Goal: Check status: Check status

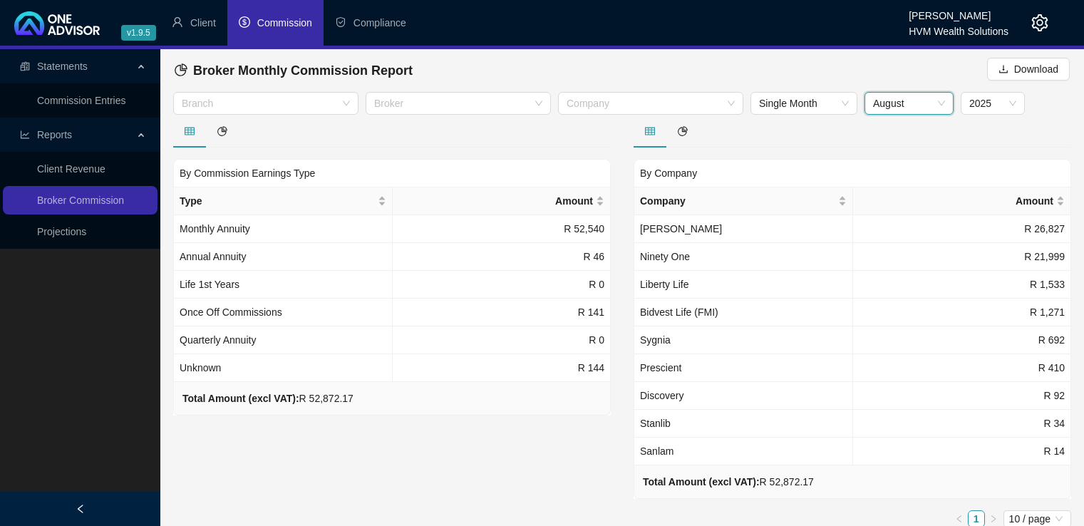
scroll to position [6, 0]
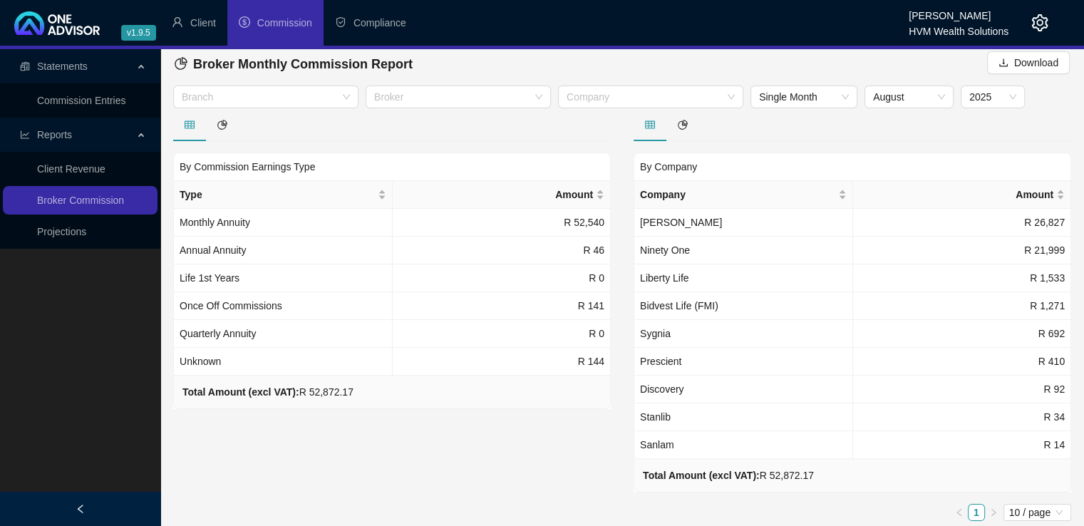
scroll to position [11, 0]
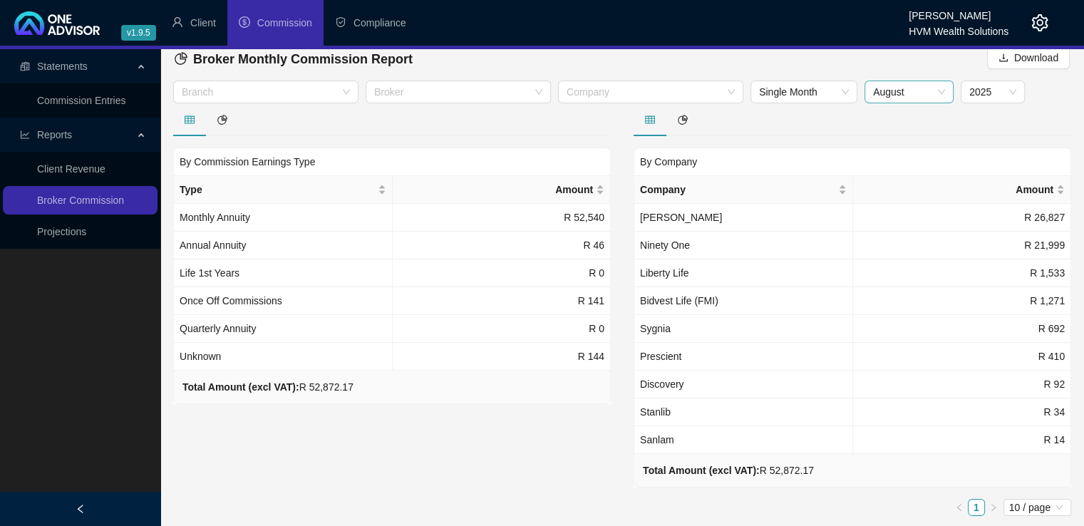
click at [912, 93] on span "August" at bounding box center [909, 91] width 72 height 21
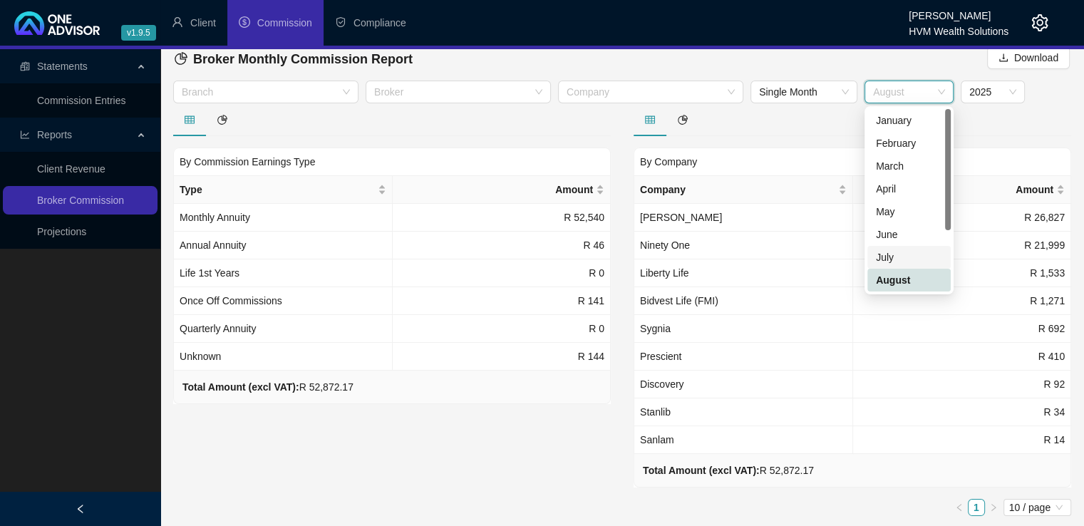
click at [906, 254] on div "July" at bounding box center [909, 257] width 66 height 16
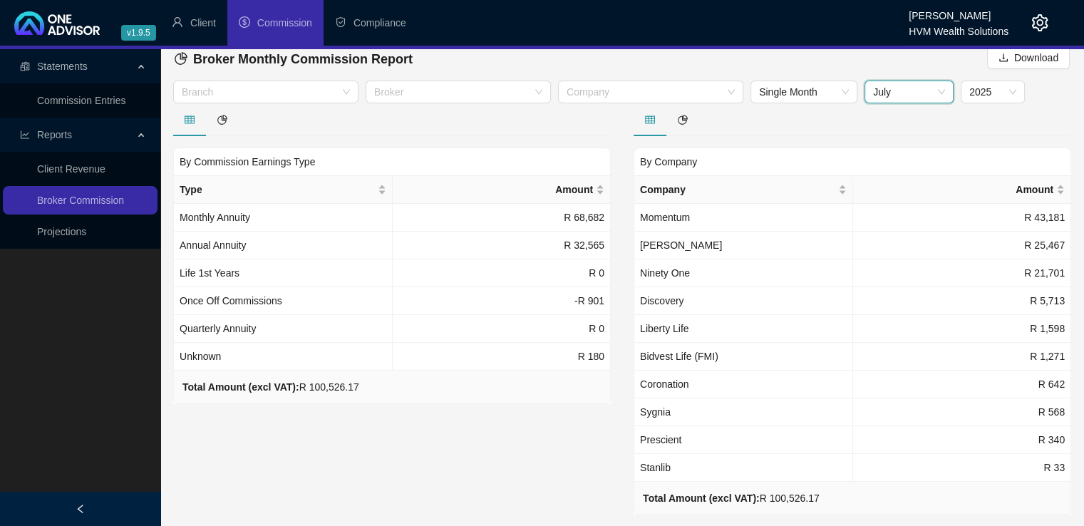
click at [907, 85] on span "July" at bounding box center [909, 91] width 72 height 21
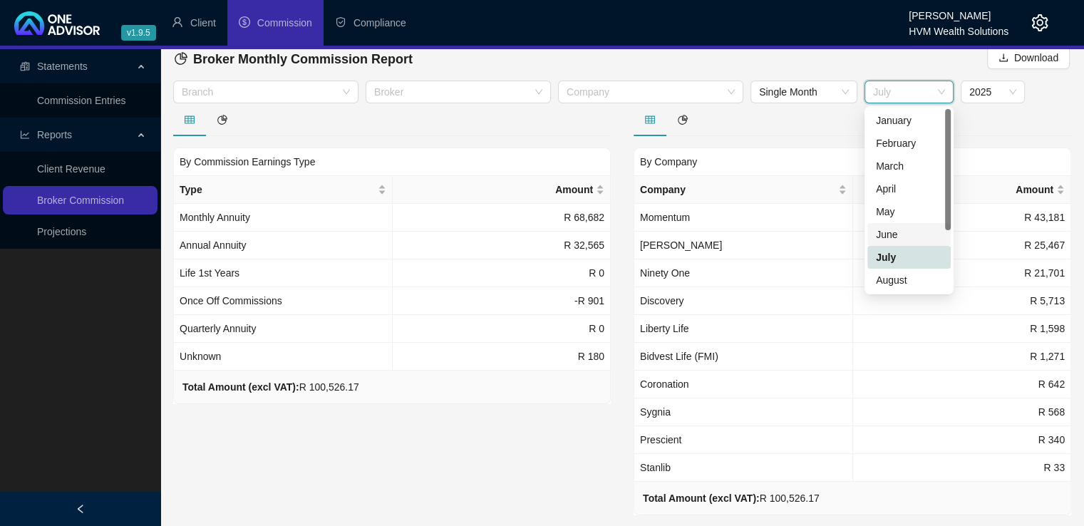
click at [898, 237] on div "June" at bounding box center [909, 235] width 66 height 16
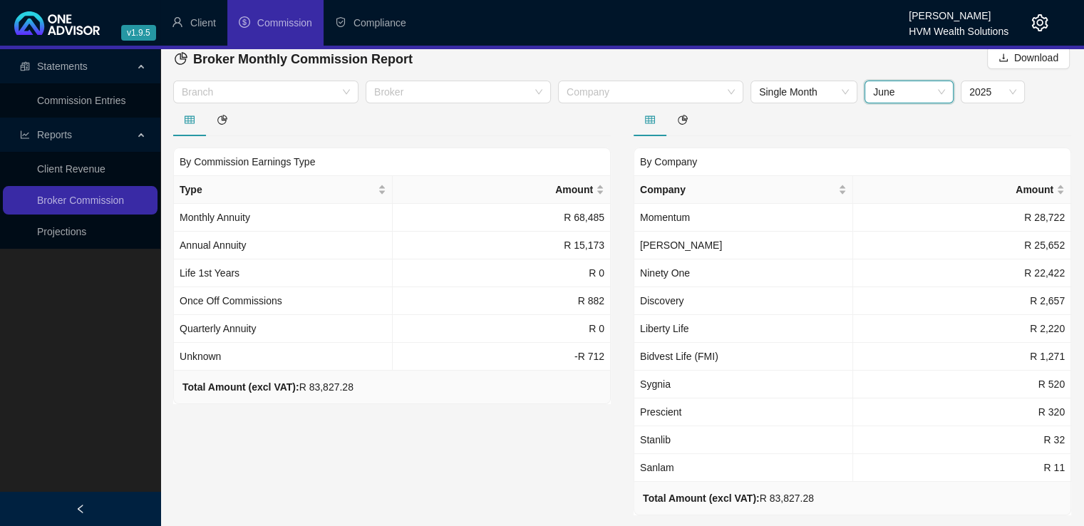
click at [929, 90] on span "June" at bounding box center [909, 91] width 72 height 21
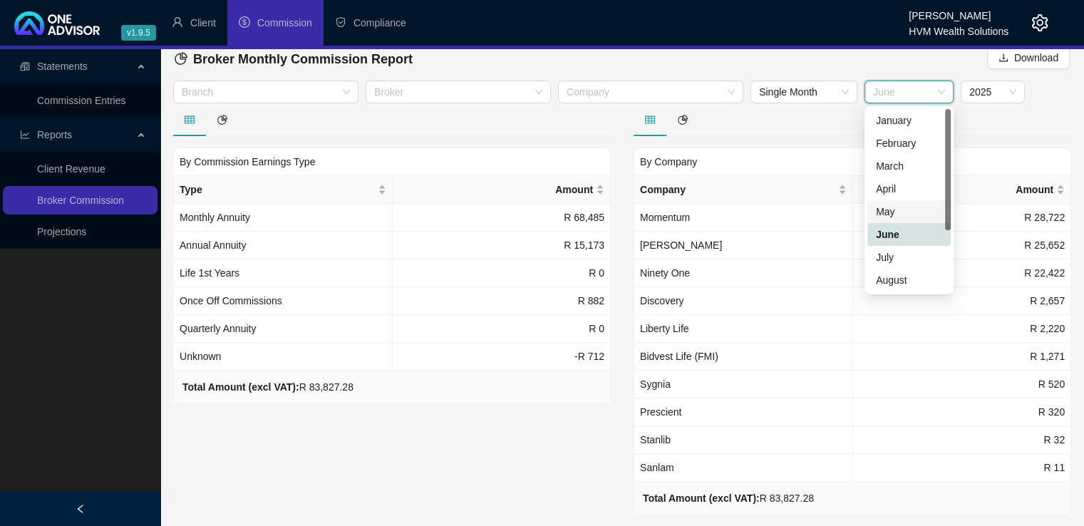
click at [901, 209] on div "May" at bounding box center [909, 212] width 66 height 16
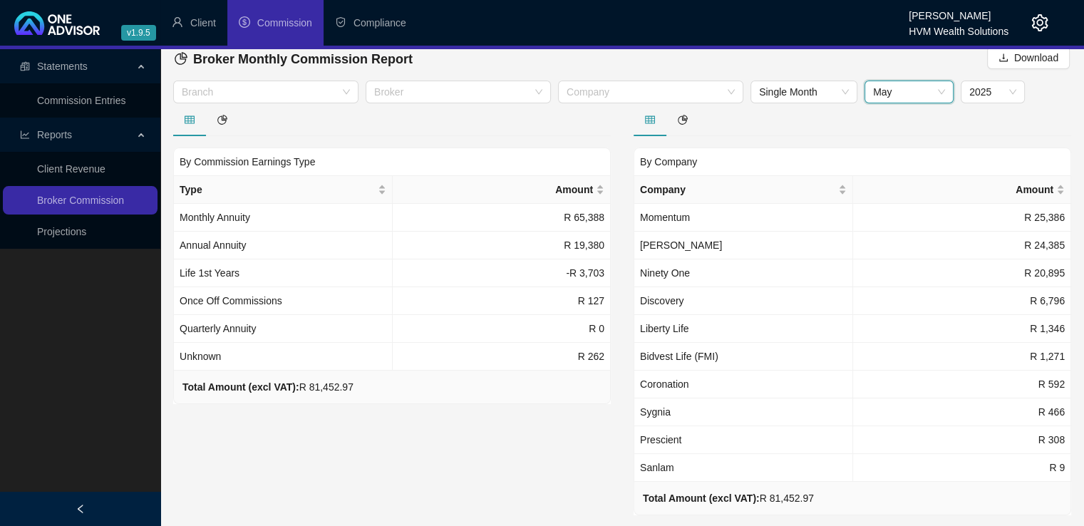
click at [928, 87] on span "May" at bounding box center [909, 91] width 72 height 21
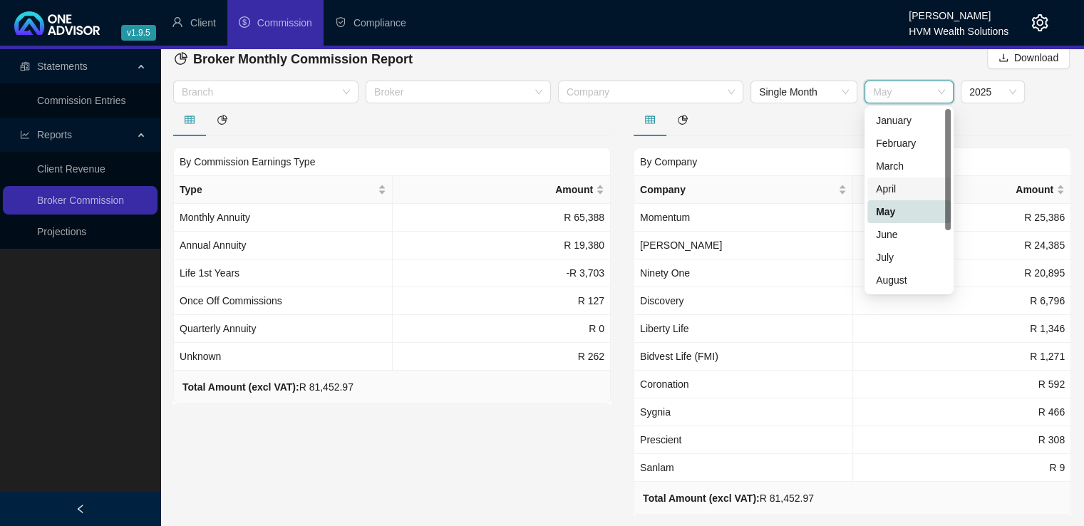
click at [902, 186] on div "April" at bounding box center [909, 189] width 66 height 16
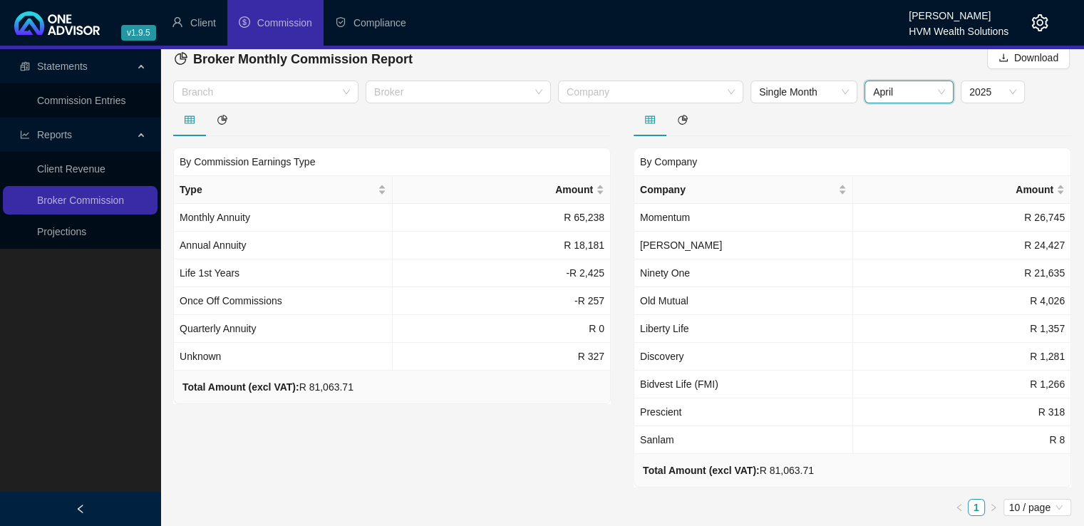
click at [926, 92] on span "April" at bounding box center [909, 91] width 72 height 21
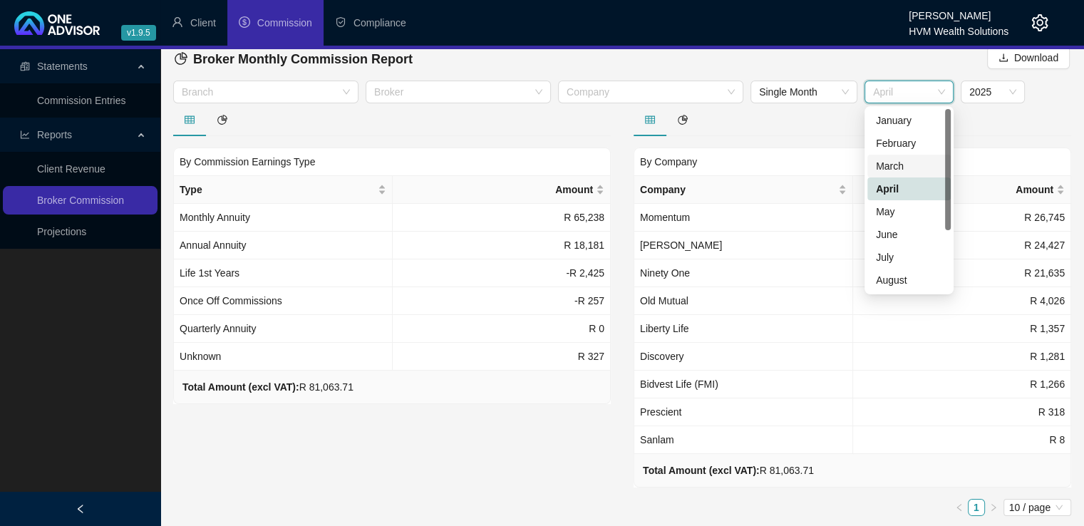
click at [894, 172] on div "March" at bounding box center [909, 166] width 66 height 16
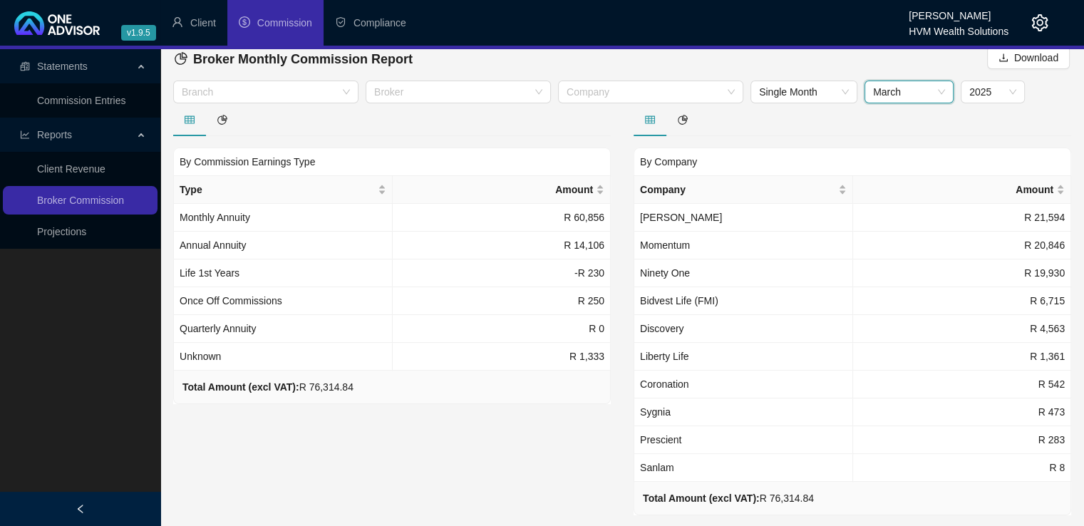
click at [926, 94] on span "March" at bounding box center [909, 91] width 72 height 21
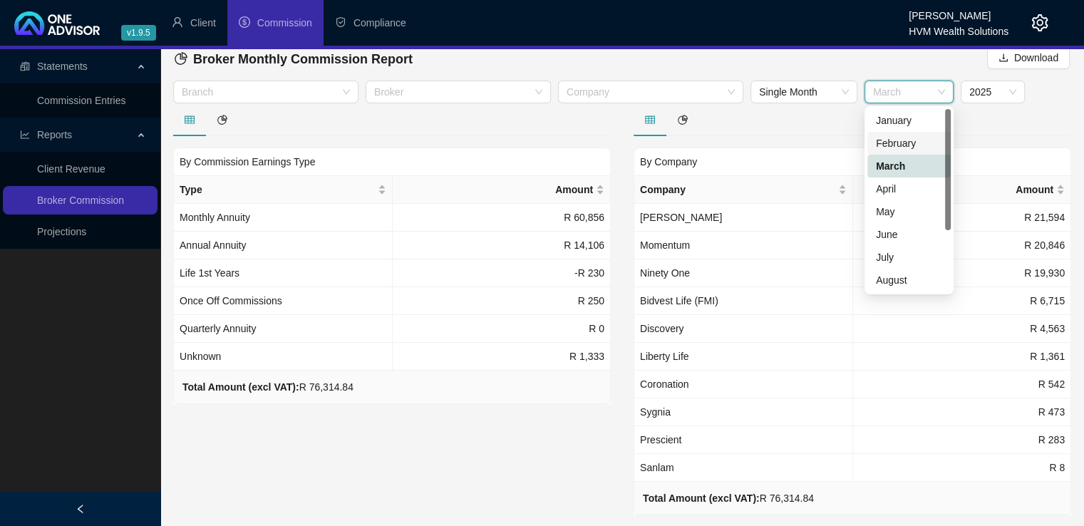
click at [899, 148] on div "February" at bounding box center [909, 143] width 66 height 16
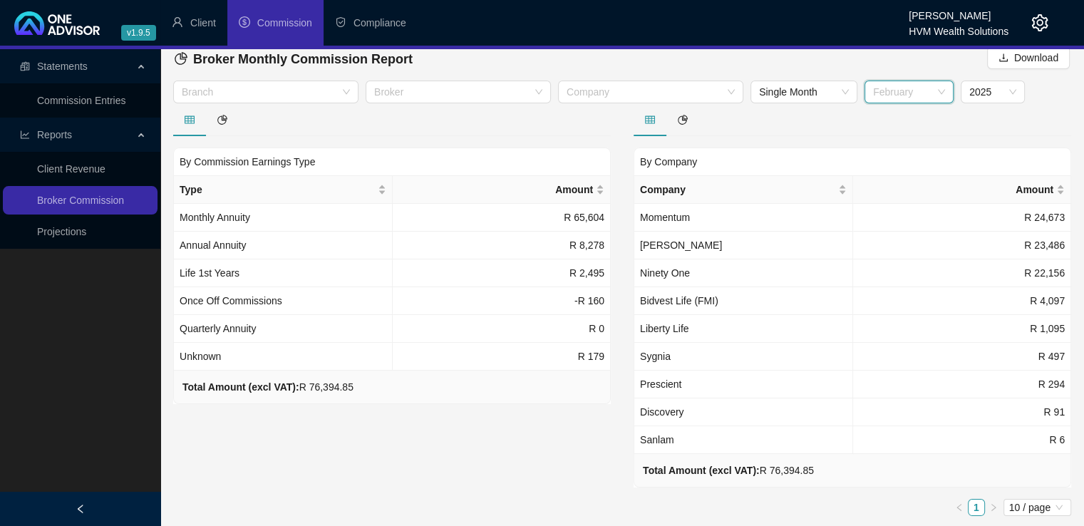
click at [918, 97] on span "February" at bounding box center [909, 91] width 72 height 21
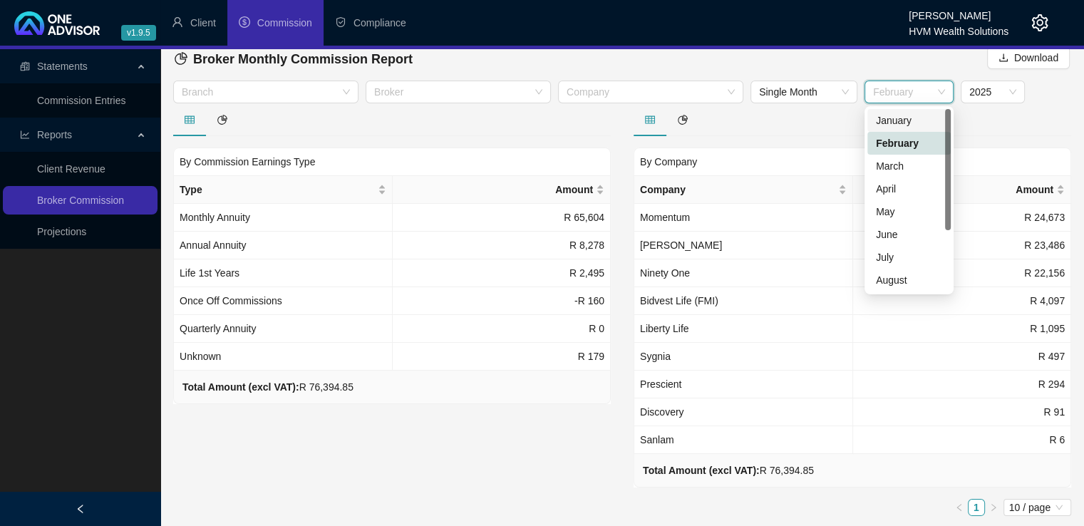
click at [889, 123] on div "January" at bounding box center [909, 121] width 66 height 16
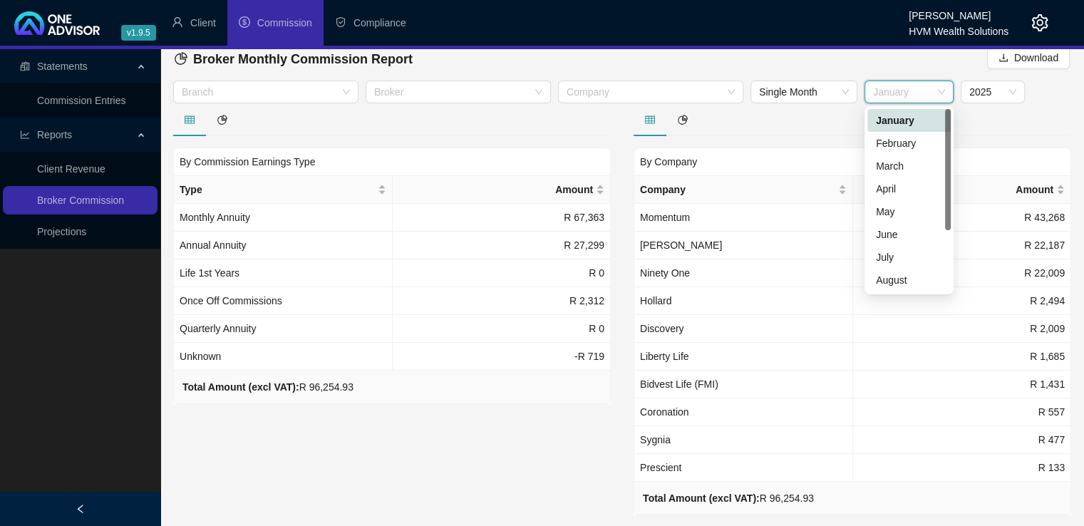
click at [913, 92] on span "January" at bounding box center [909, 91] width 72 height 21
click at [901, 257] on div "July" at bounding box center [909, 257] width 66 height 16
click at [916, 98] on span "July" at bounding box center [909, 91] width 72 height 21
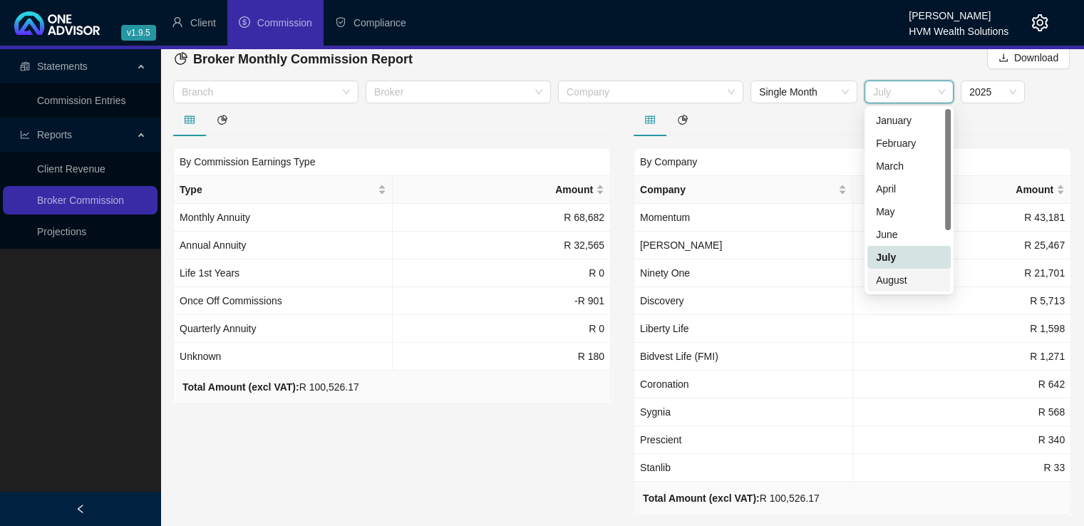
click at [923, 288] on div "August" at bounding box center [908, 280] width 83 height 23
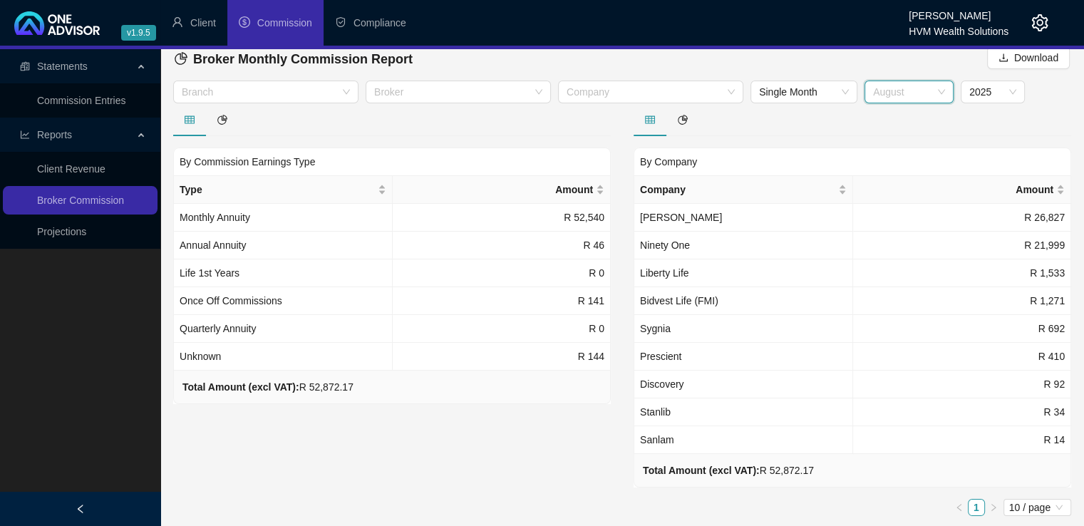
click at [923, 85] on span "August" at bounding box center [909, 91] width 72 height 21
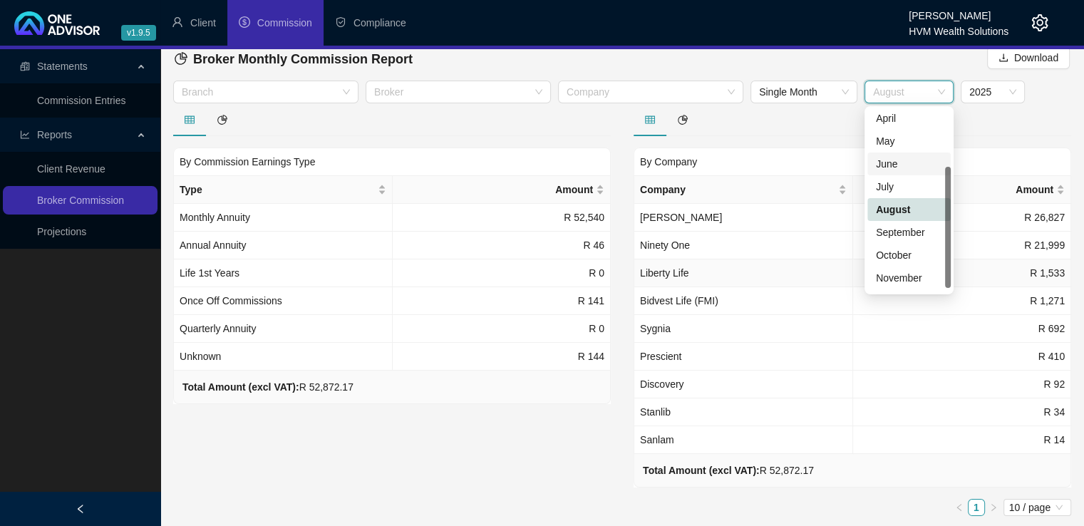
scroll to position [91, 0]
drag, startPoint x: 949, startPoint y: 222, endPoint x: 958, endPoint y: 298, distance: 76.7
click at [958, 298] on body "v1.9.5 Carla Roodt HVM Wealth Solutions Client Commission Compliance Statements…" at bounding box center [542, 252] width 1084 height 526
click at [904, 210] on div "September" at bounding box center [909, 212] width 66 height 16
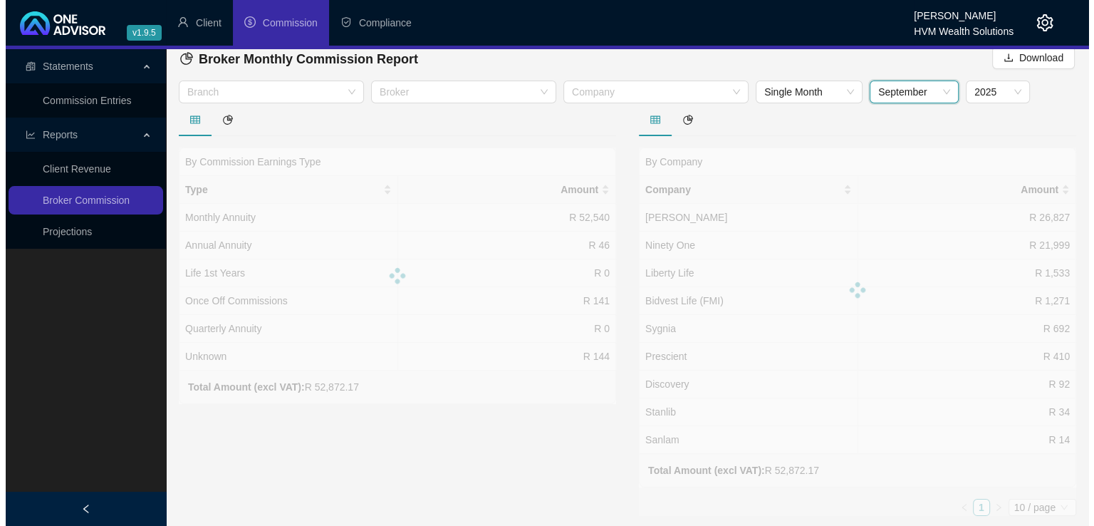
scroll to position [0, 0]
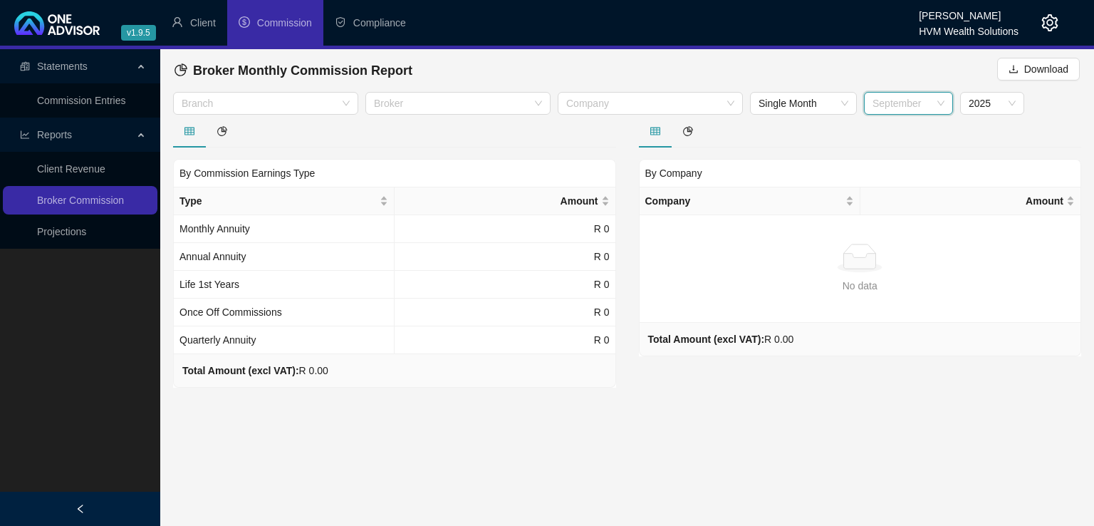
click at [915, 108] on span "September" at bounding box center [909, 103] width 72 height 21
drag, startPoint x: 946, startPoint y: 232, endPoint x: 952, endPoint y: 152, distance: 80.0
click at [952, 152] on div "8 9 10 January February March April May June July August September October" at bounding box center [908, 212] width 89 height 188
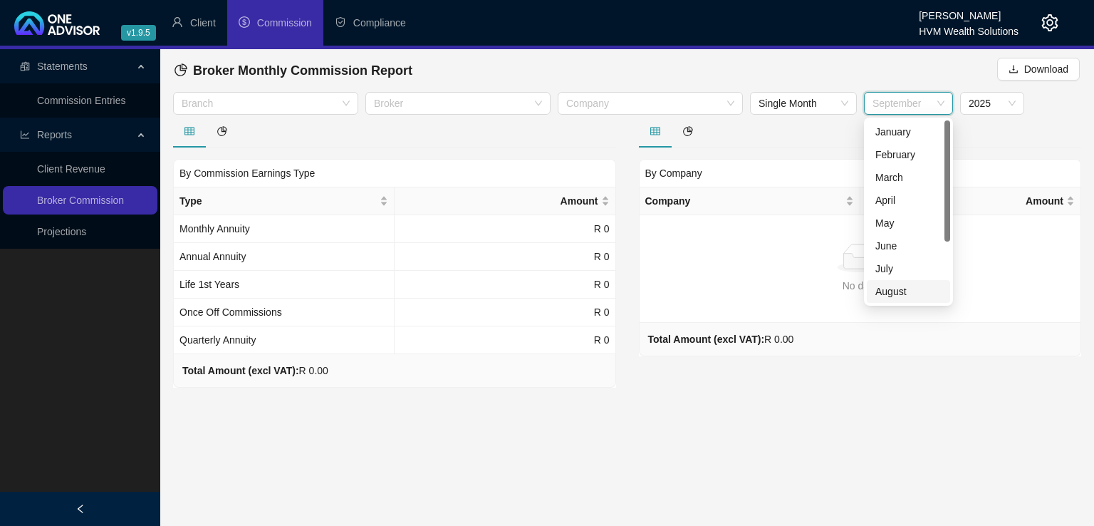
click at [906, 288] on div "August" at bounding box center [909, 292] width 66 height 16
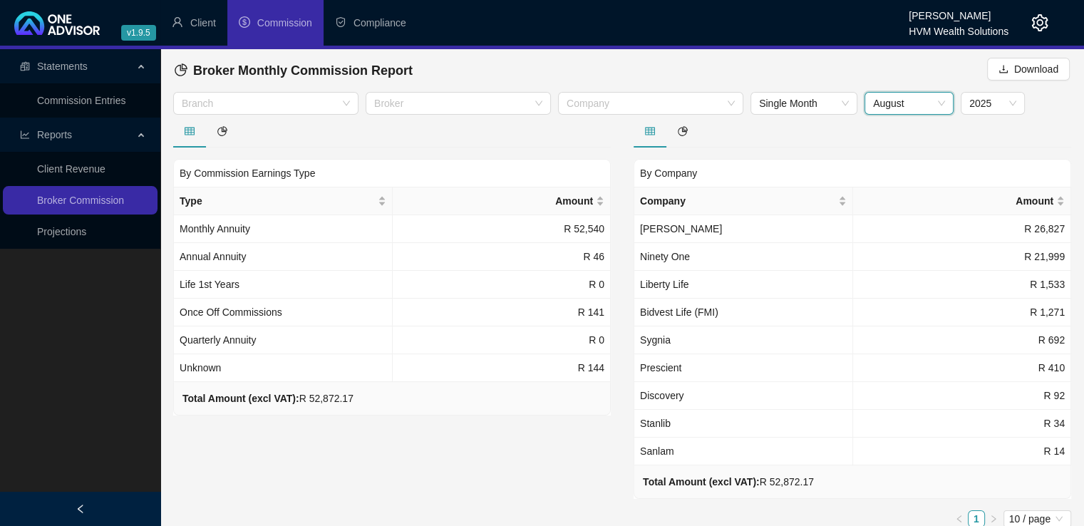
scroll to position [11, 0]
